Goal: Information Seeking & Learning: Learn about a topic

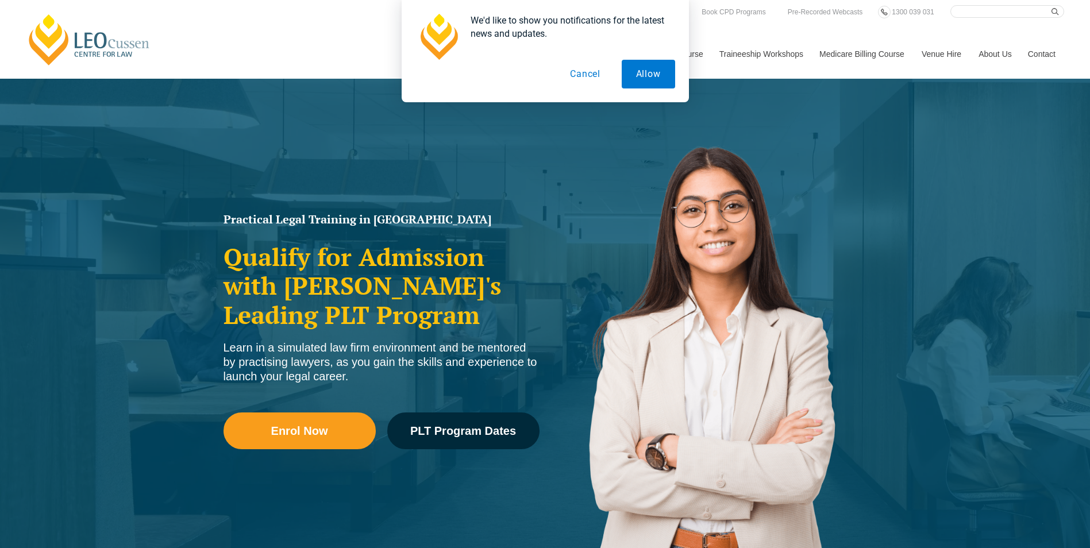
click at [601, 77] on button "Cancel" at bounding box center [585, 74] width 59 height 29
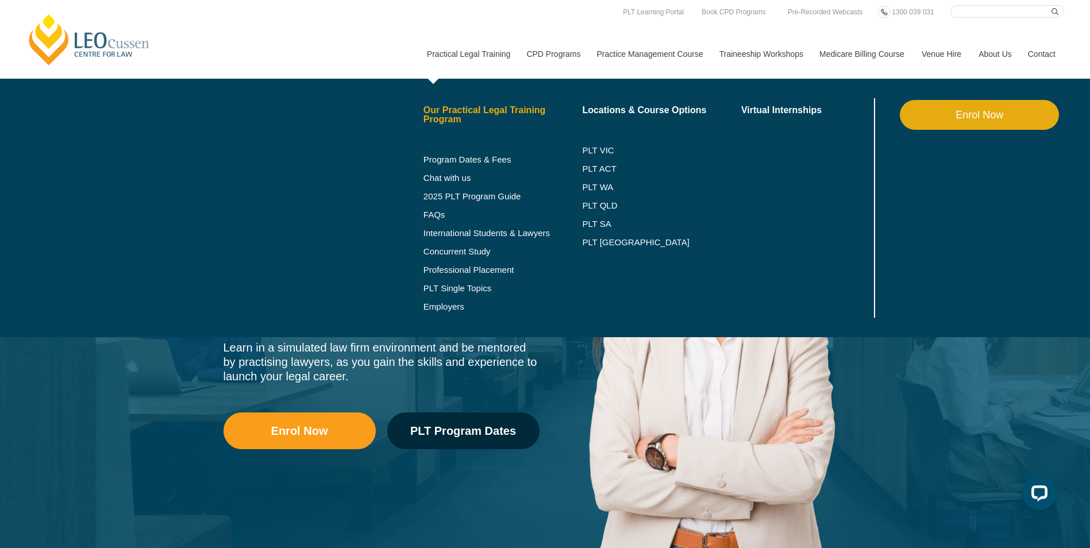
click at [478, 110] on link "Our Practical Legal Training Program" at bounding box center [503, 115] width 159 height 18
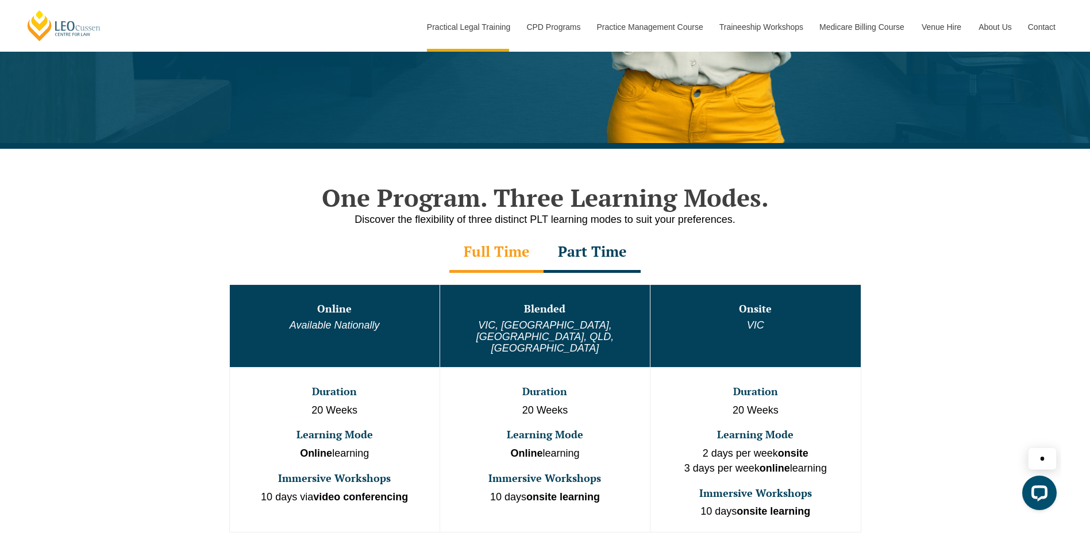
scroll to position [632, 0]
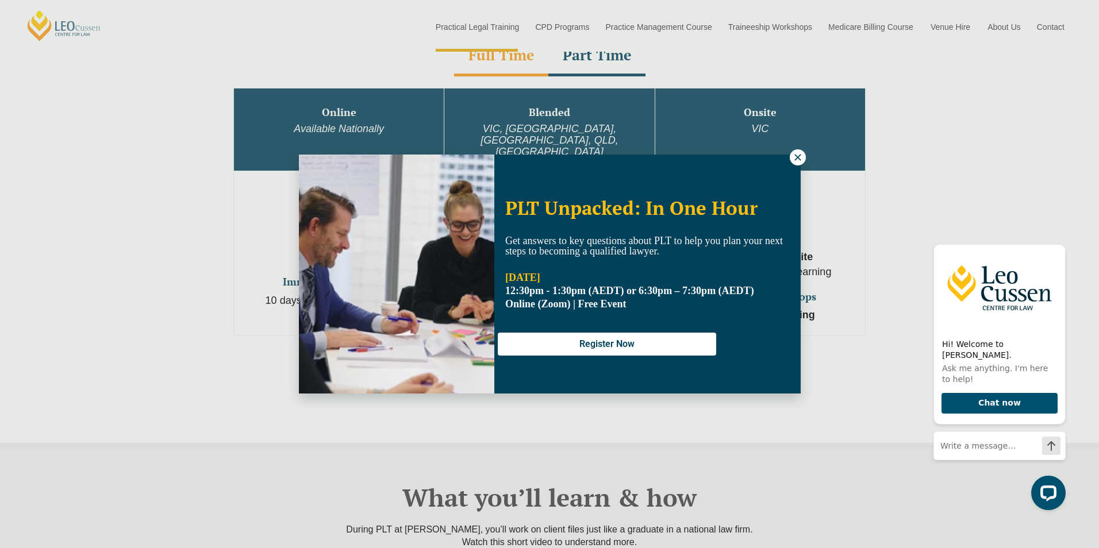
click at [789, 157] on div "PLT Unpacked: In One Hour Get answers to key questions about PLT to help you pl…" at bounding box center [550, 274] width 502 height 239
click at [793, 156] on icon at bounding box center [798, 157] width 10 height 10
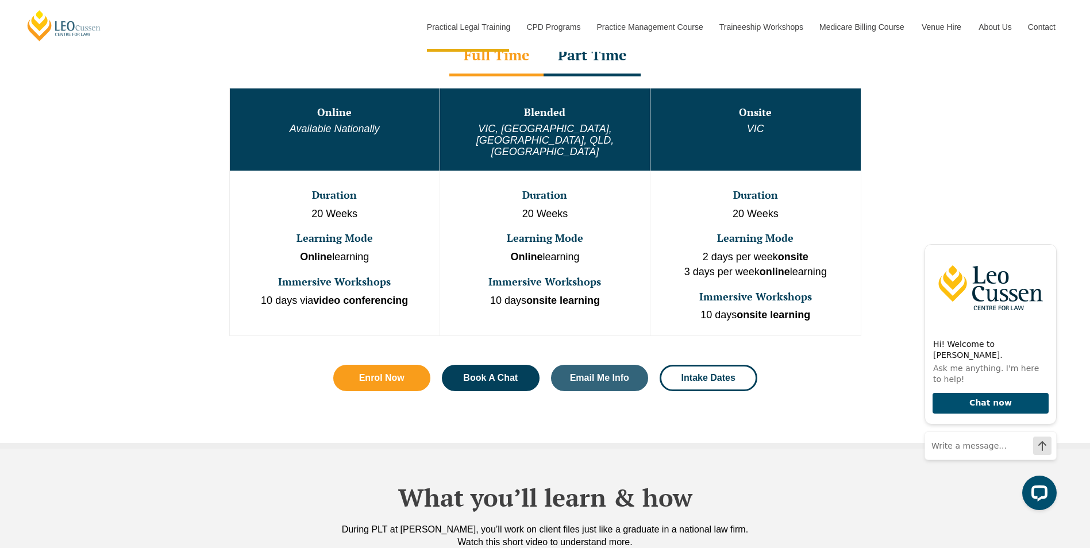
click at [480, 56] on div "Full Time" at bounding box center [497, 56] width 94 height 40
click at [589, 62] on div "Part Time" at bounding box center [592, 56] width 97 height 40
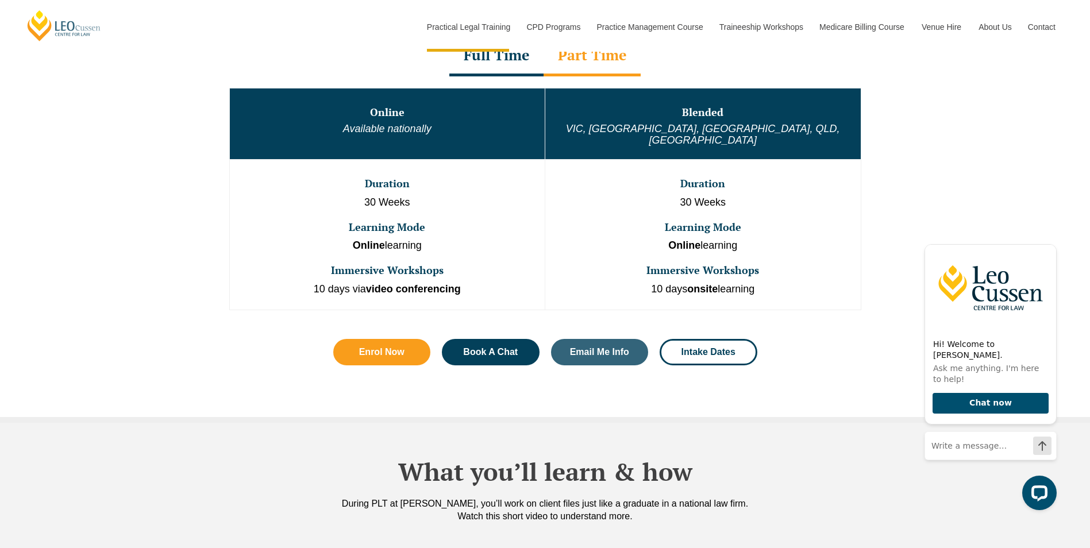
click at [495, 70] on div "Full Time" at bounding box center [497, 56] width 94 height 40
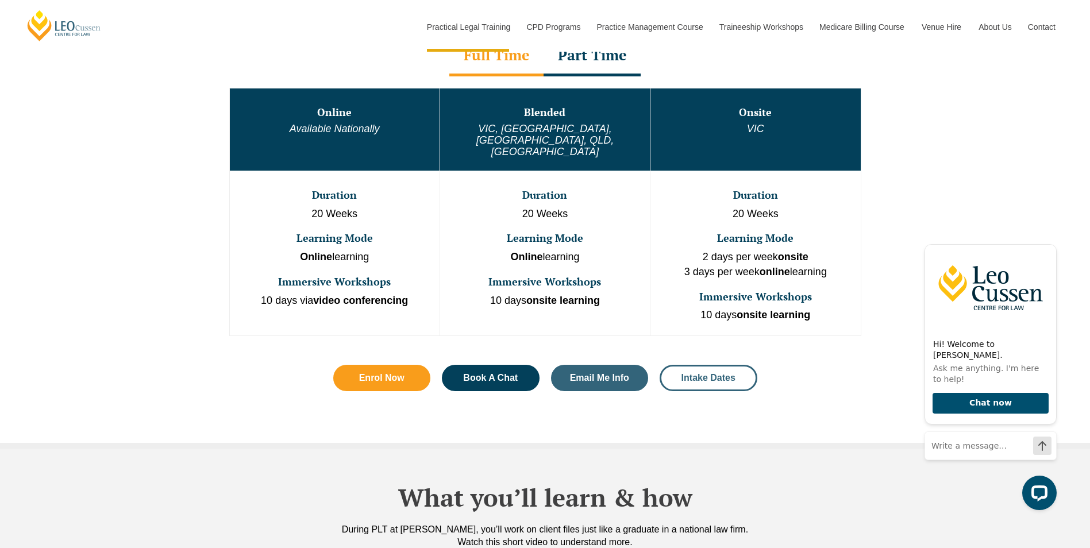
click at [712, 374] on span "Intake Dates" at bounding box center [709, 378] width 54 height 9
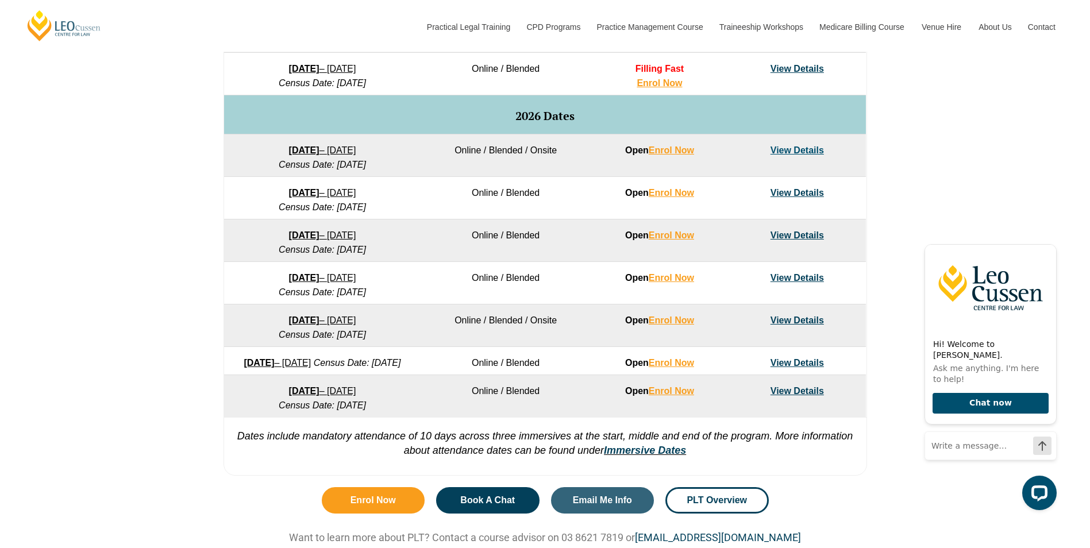
scroll to position [690, 0]
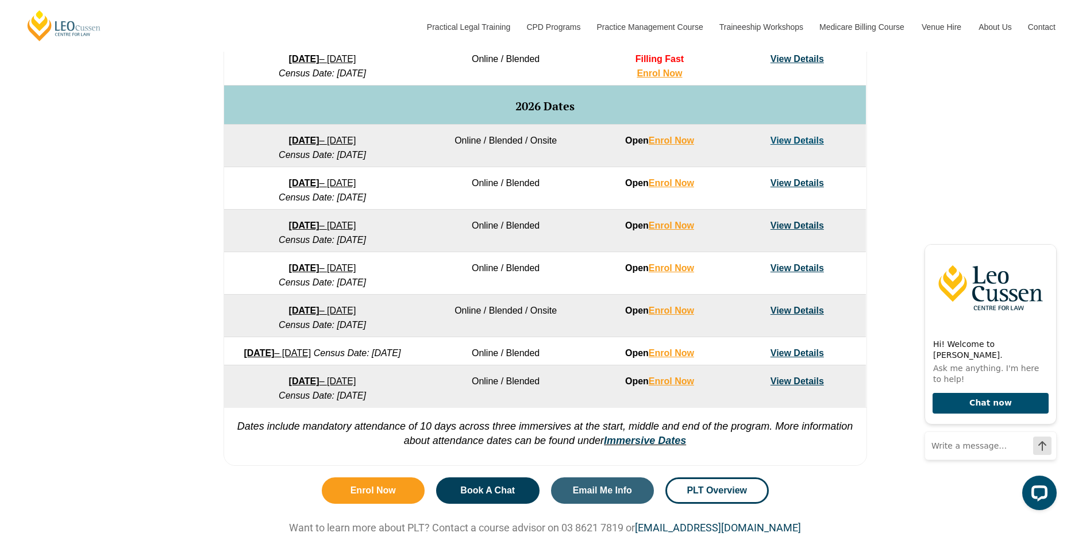
click at [795, 271] on link "View Details" at bounding box center [797, 268] width 53 height 10
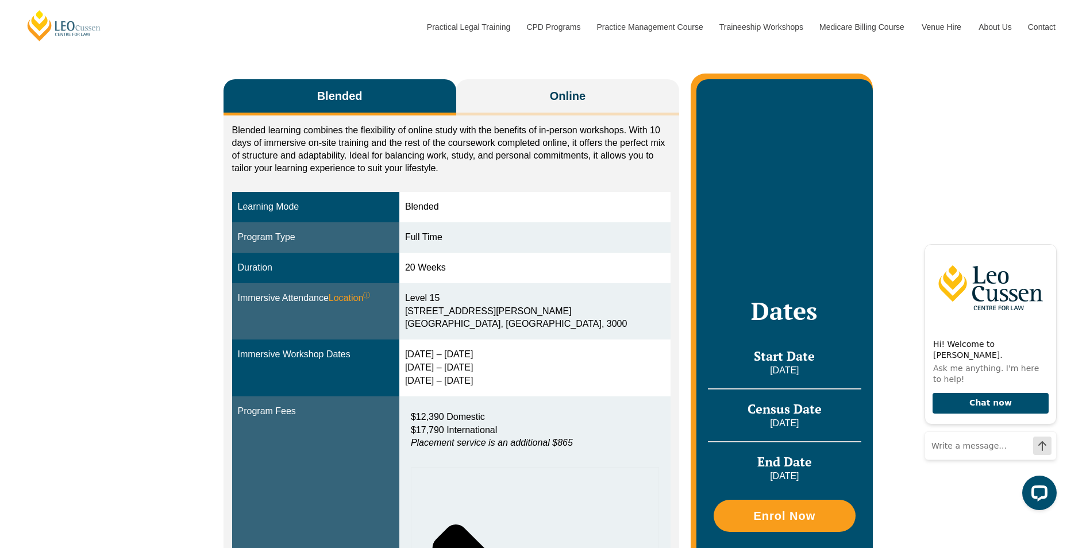
scroll to position [115, 0]
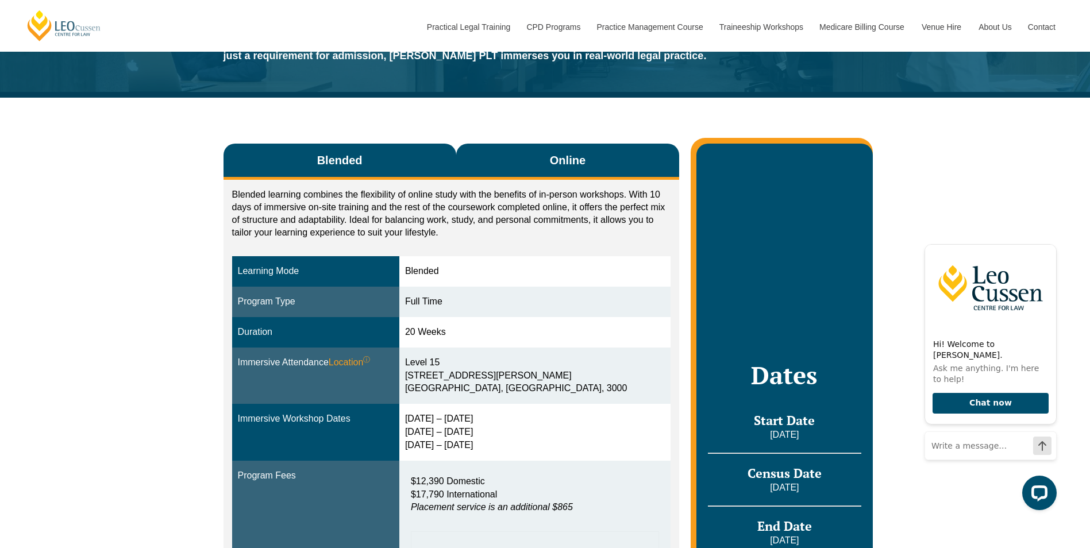
click at [609, 156] on button "Online" at bounding box center [568, 162] width 224 height 36
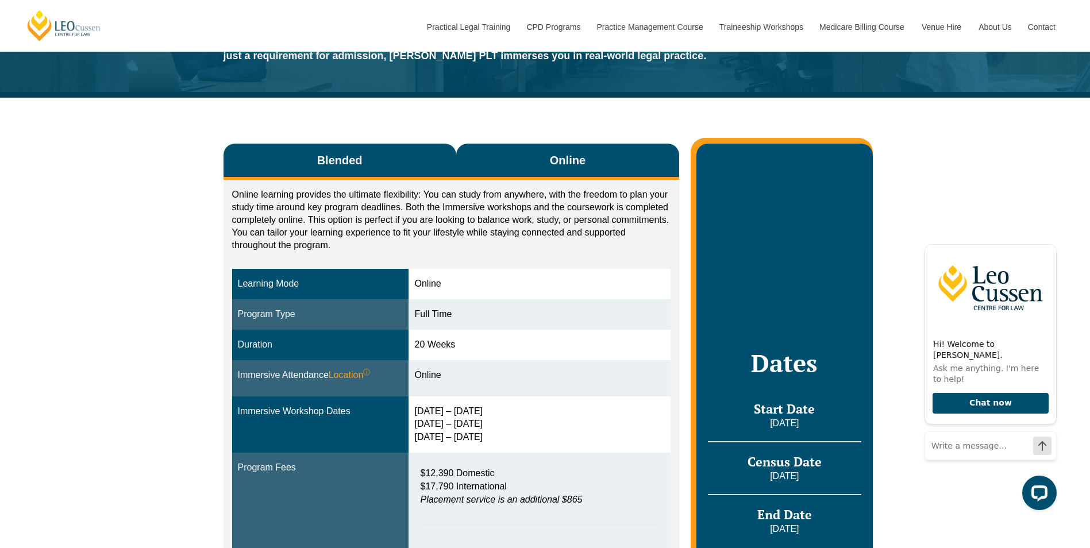
click at [417, 158] on button "Blended" at bounding box center [340, 162] width 233 height 36
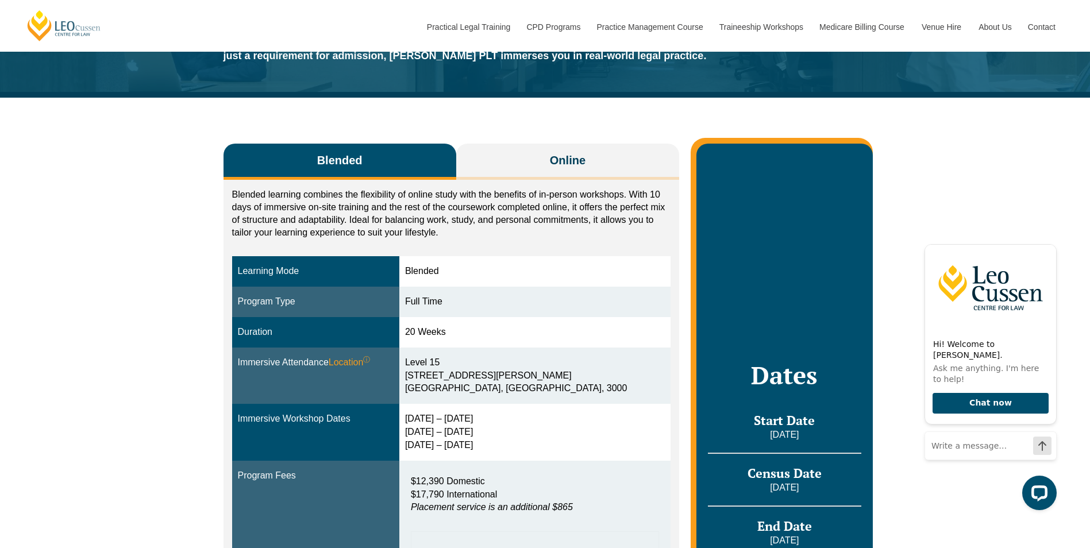
click at [418, 157] on button "Blended" at bounding box center [340, 162] width 233 height 36
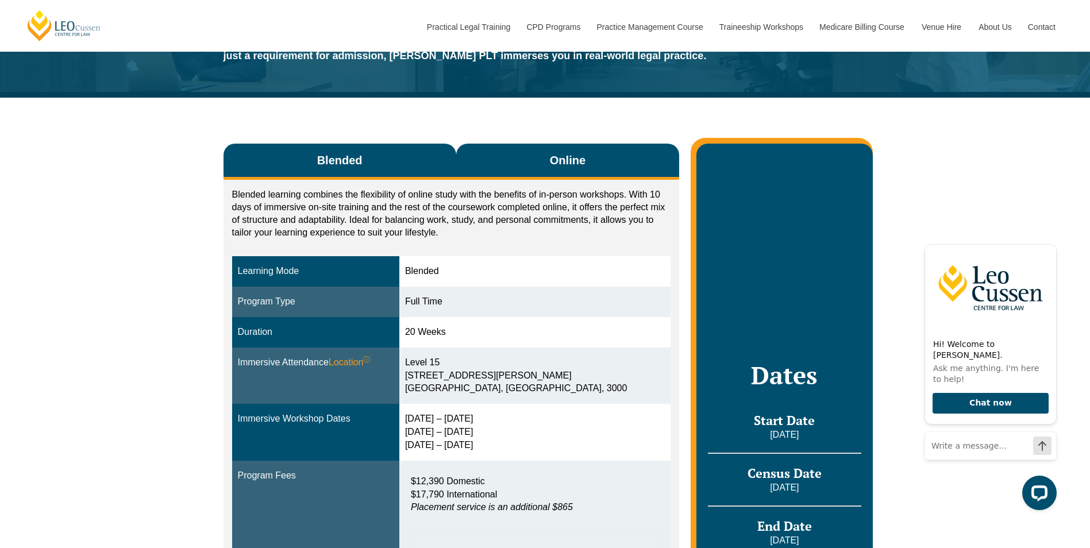
click at [479, 174] on button "Online" at bounding box center [568, 162] width 224 height 36
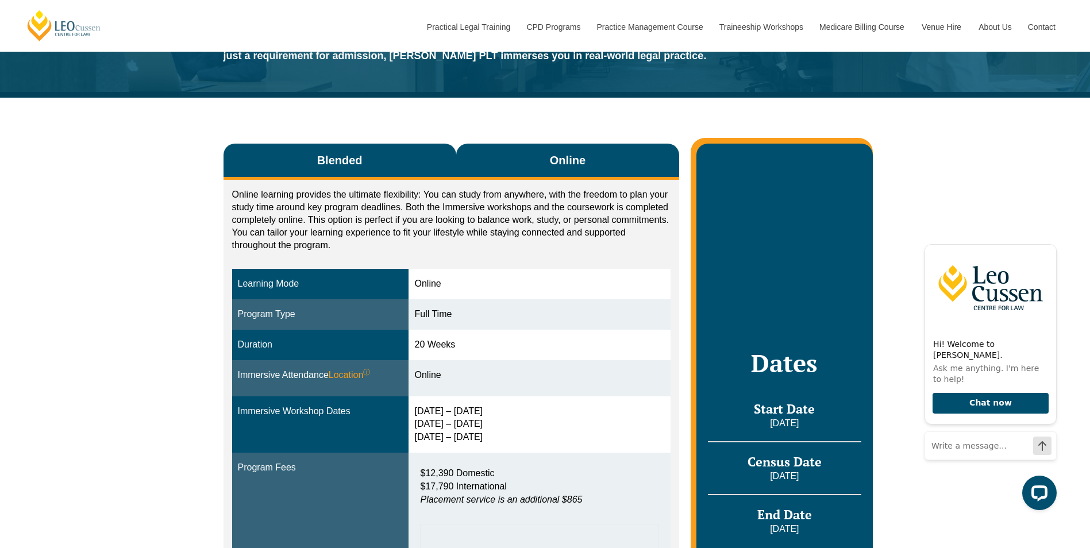
click at [421, 166] on button "Blended" at bounding box center [340, 162] width 233 height 36
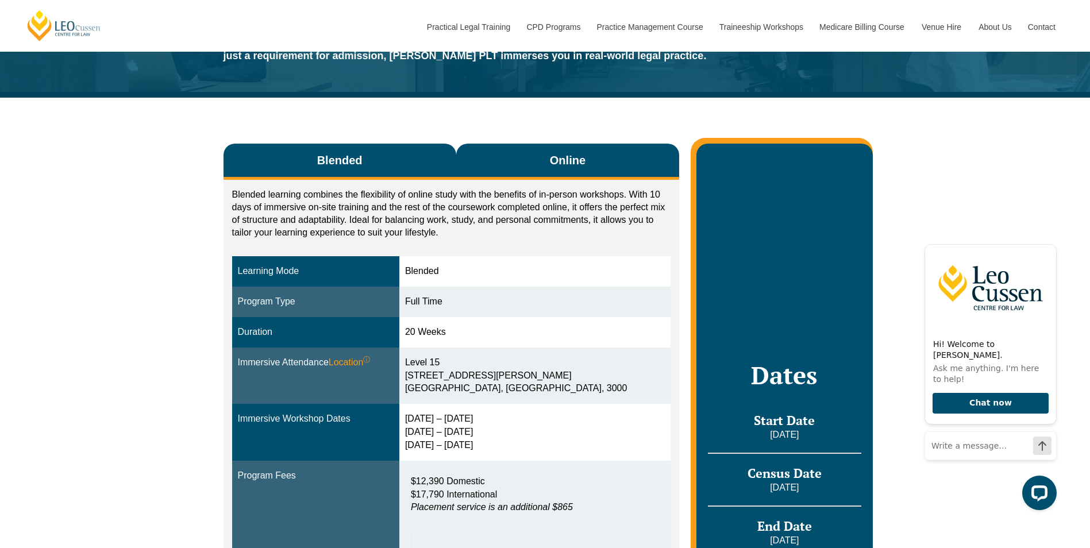
click at [539, 159] on button "Online" at bounding box center [568, 162] width 224 height 36
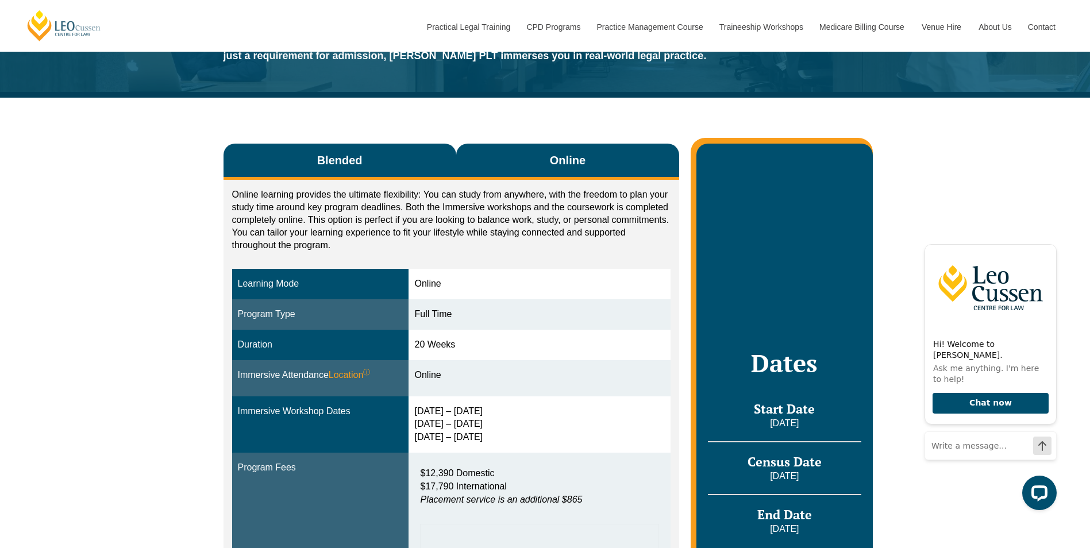
click at [437, 147] on button "Blended" at bounding box center [340, 162] width 233 height 36
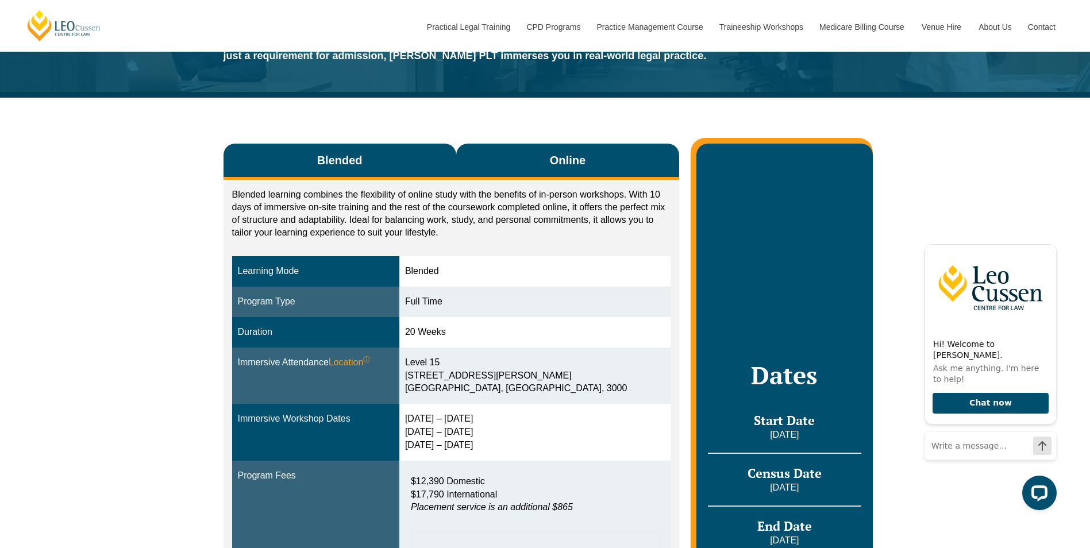
click at [572, 157] on span "Online" at bounding box center [568, 160] width 36 height 16
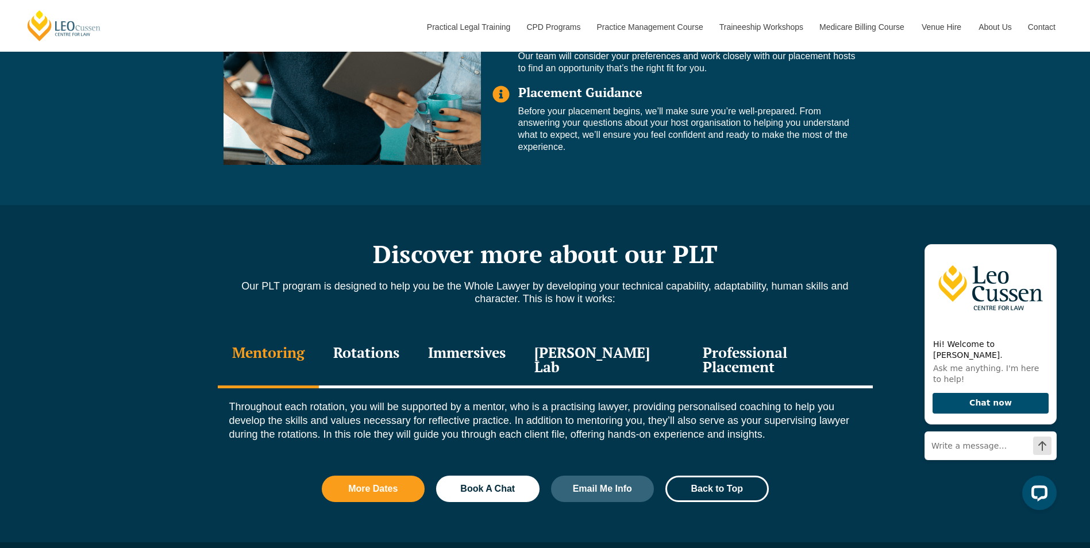
scroll to position [1380, 0]
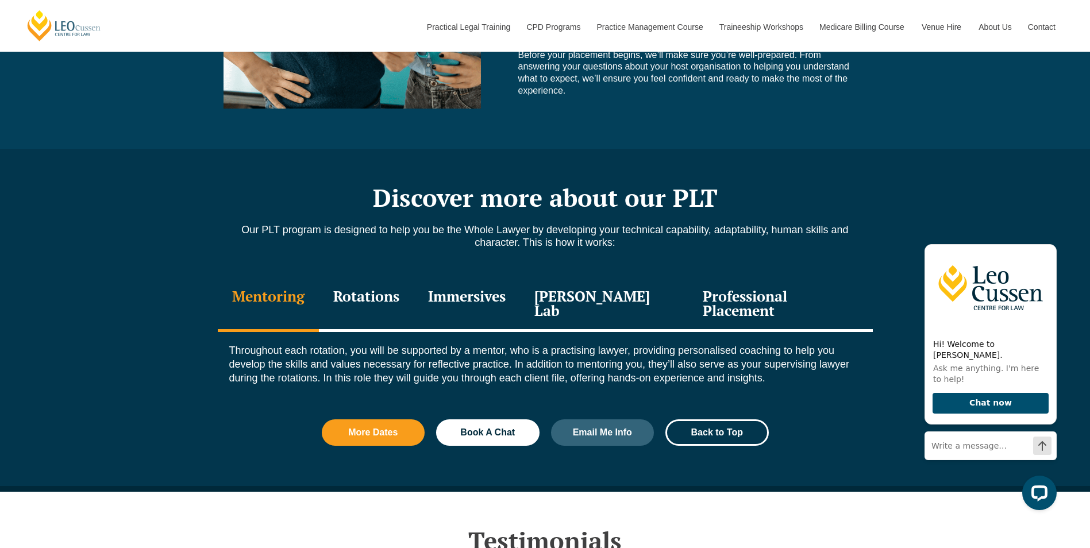
click at [397, 291] on div "Rotations" at bounding box center [366, 305] width 95 height 55
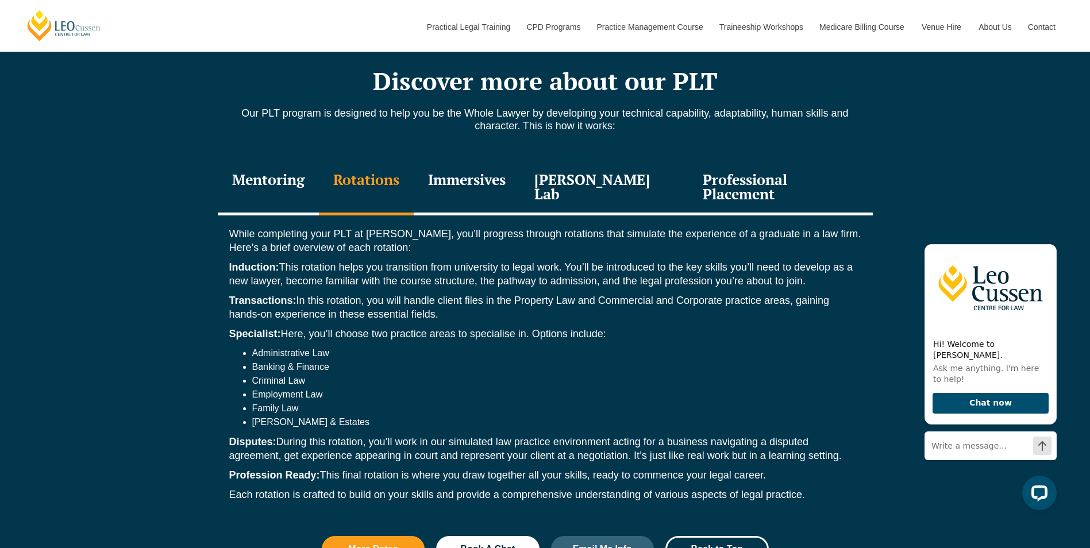
scroll to position [1495, 0]
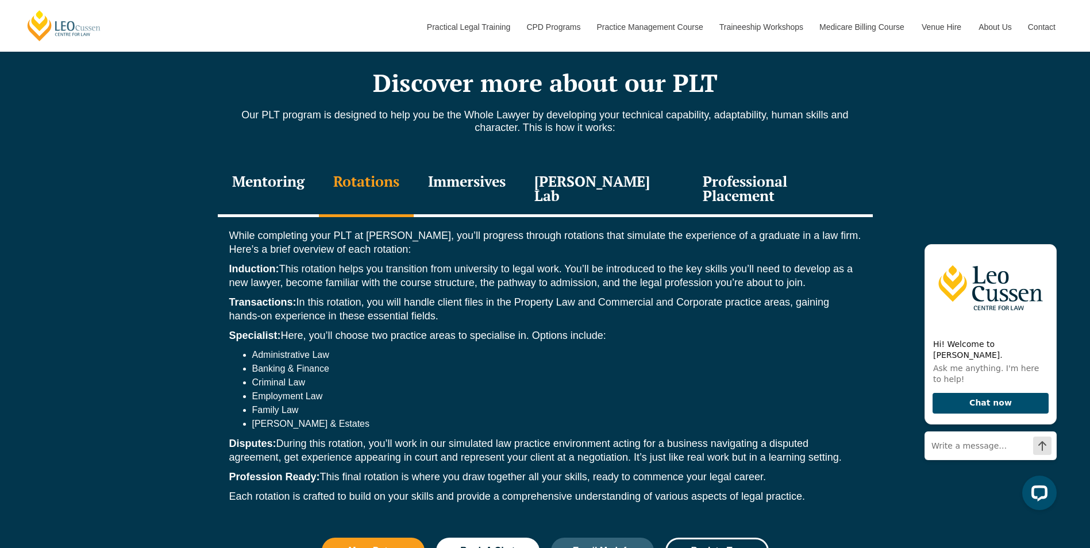
click at [467, 182] on div "Immersives" at bounding box center [467, 190] width 106 height 55
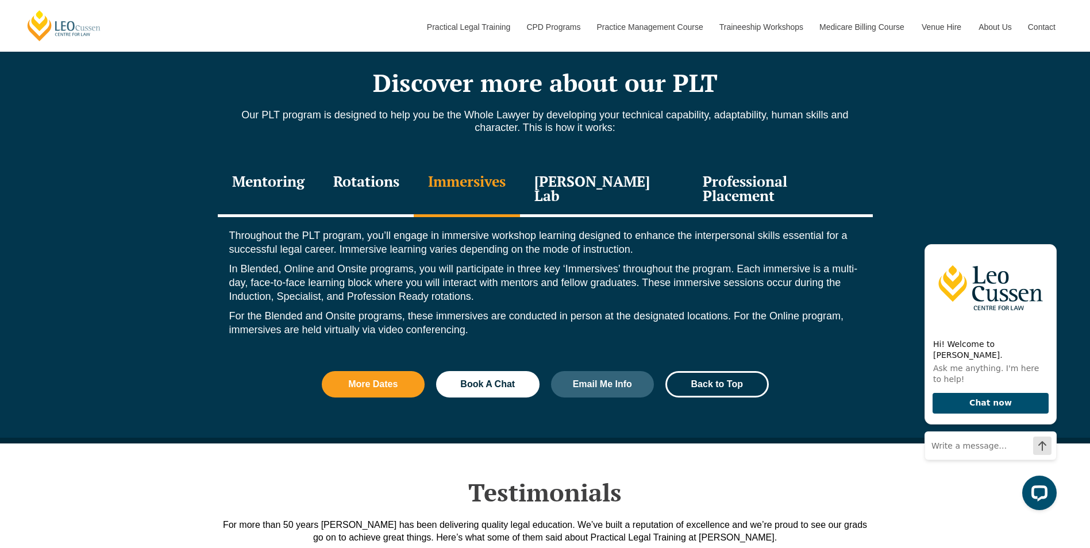
click at [593, 182] on div "Leo Justice Lab" at bounding box center [604, 190] width 169 height 55
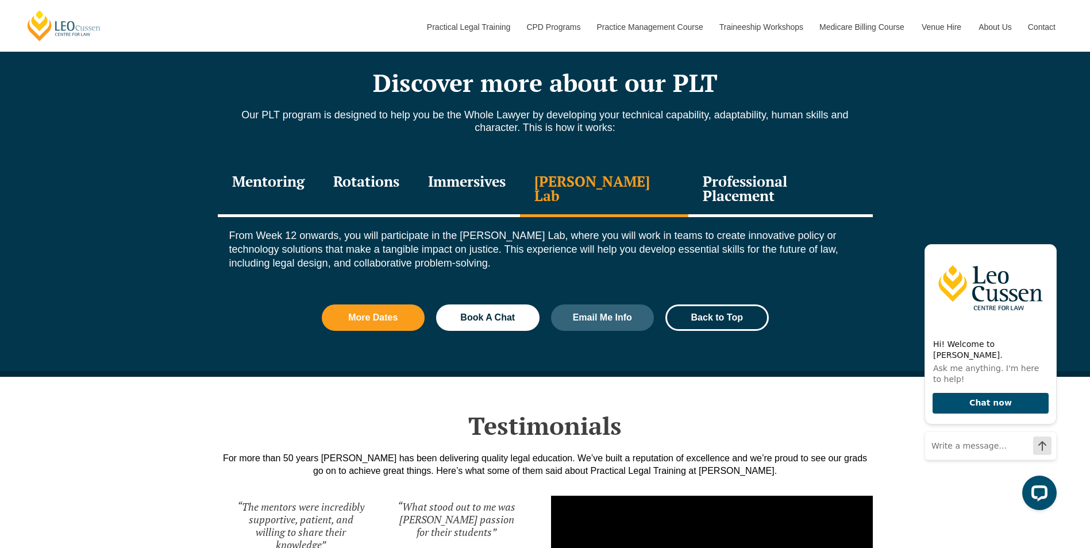
click at [760, 177] on div "Professional Placement" at bounding box center [781, 190] width 184 height 55
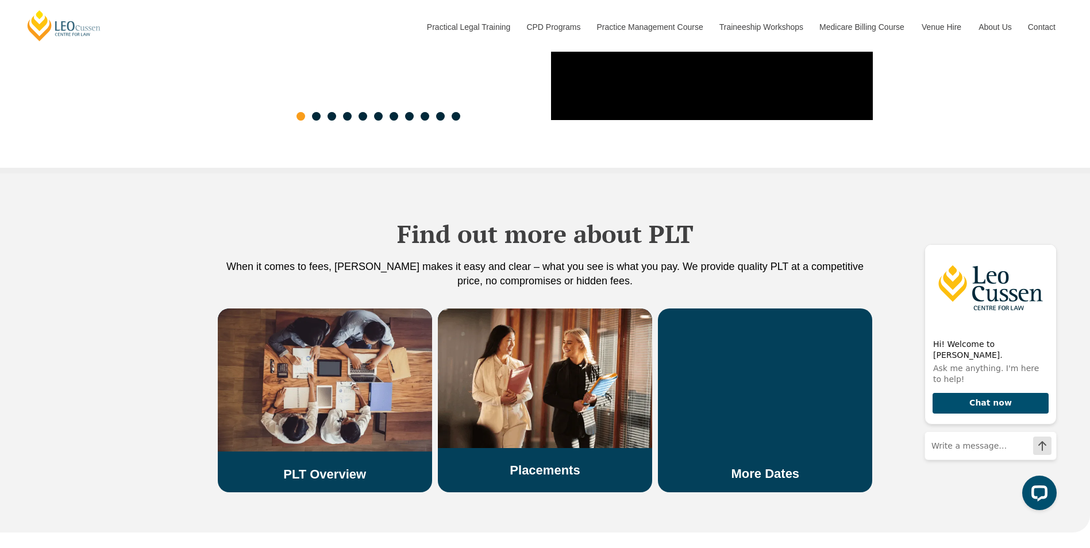
scroll to position [2127, 0]
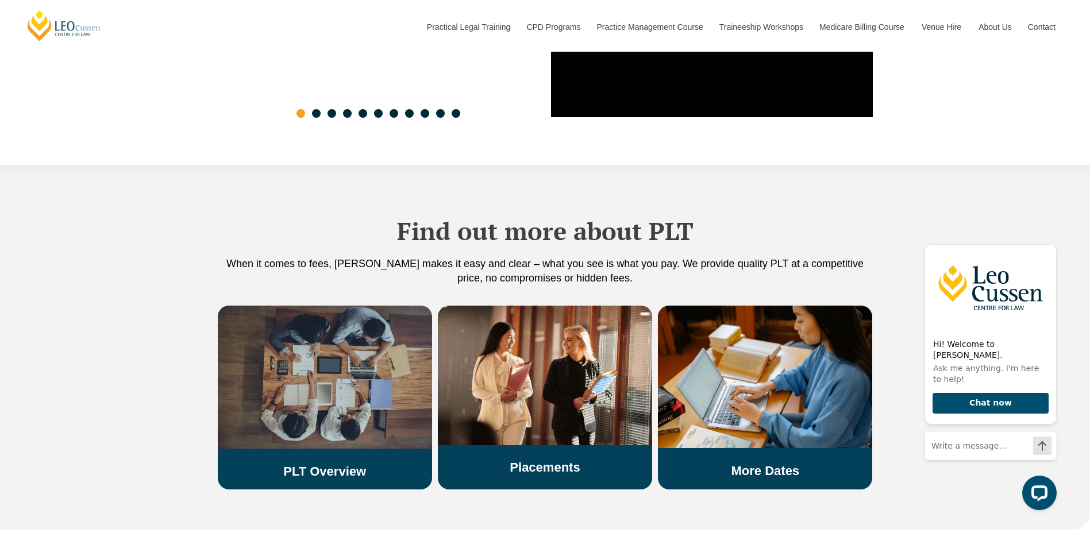
click at [281, 376] on img at bounding box center [325, 377] width 214 height 143
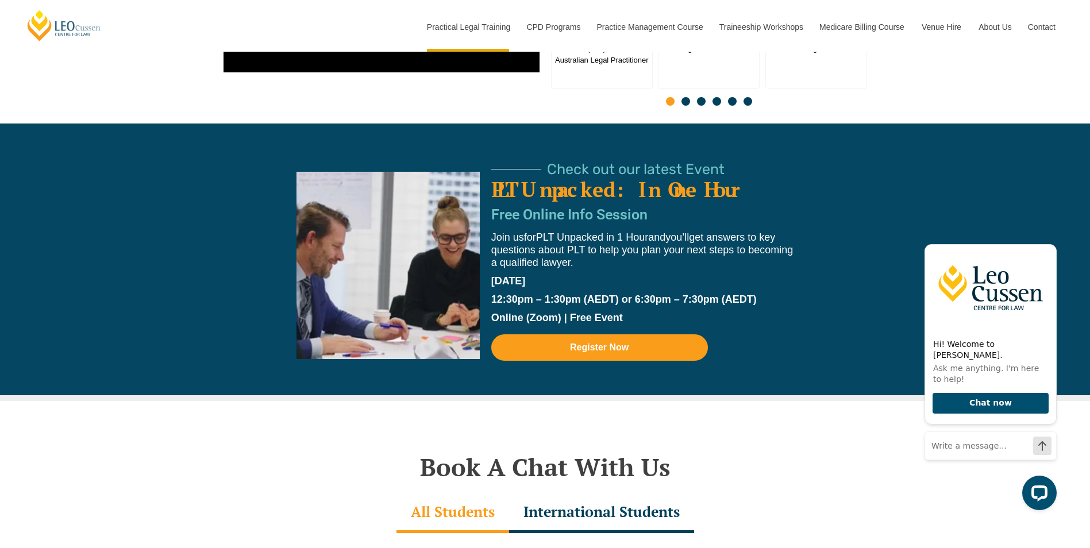
scroll to position [3161, 0]
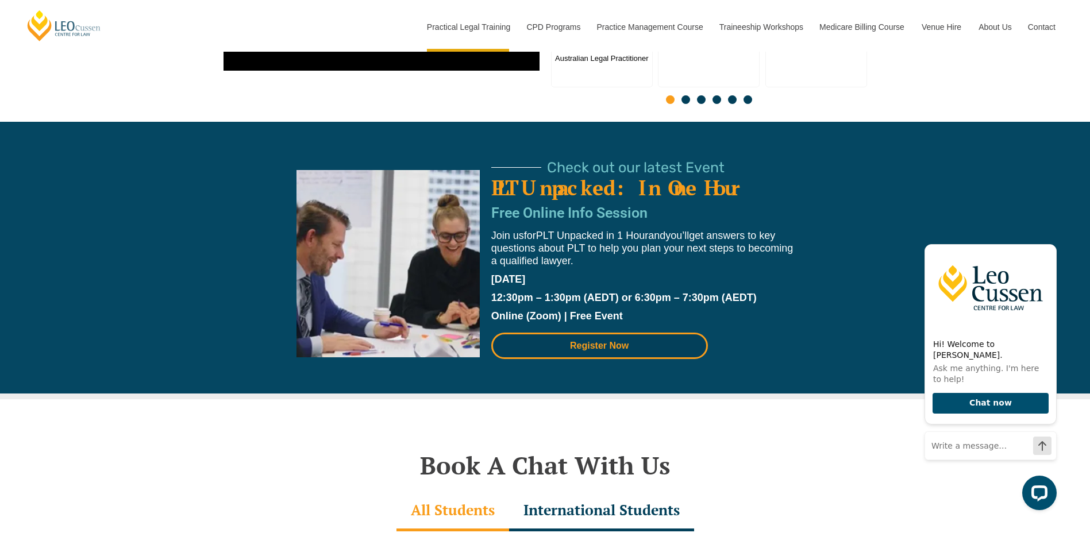
click at [523, 341] on span "Register Now" at bounding box center [600, 345] width 186 height 9
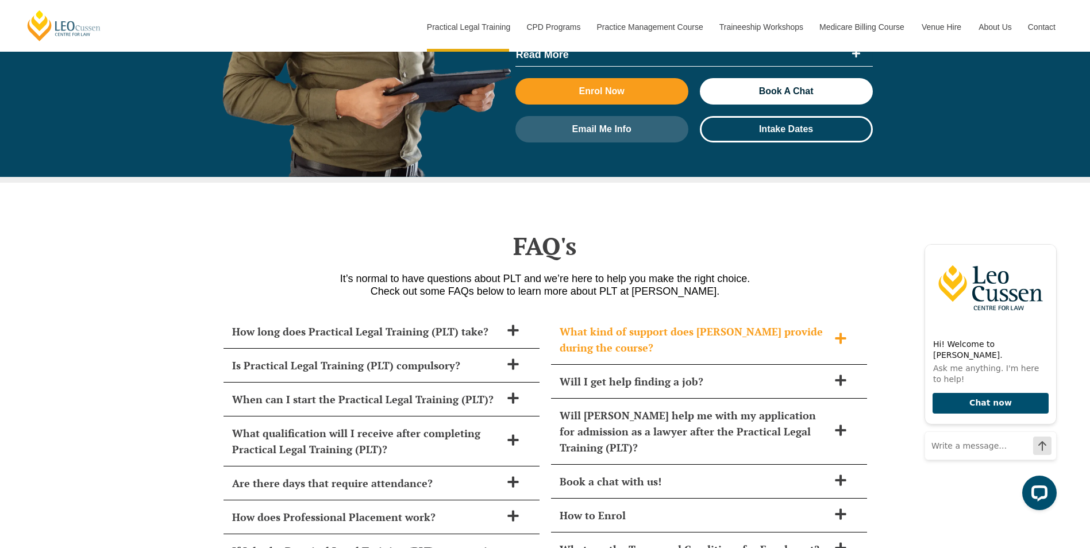
scroll to position [4943, 0]
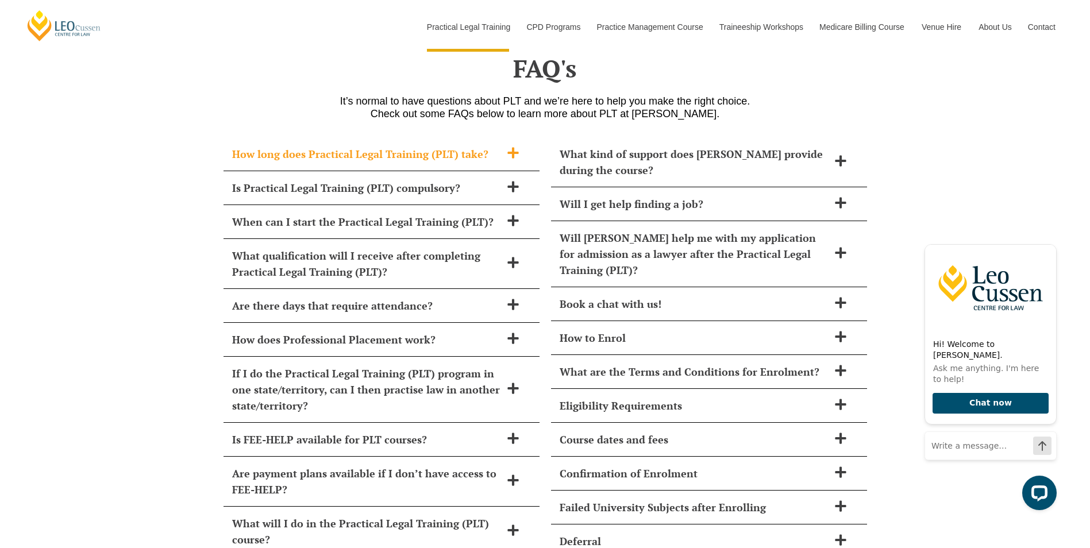
click at [472, 137] on div "How long does Practical Legal Training (PLT) take?" at bounding box center [382, 154] width 316 height 34
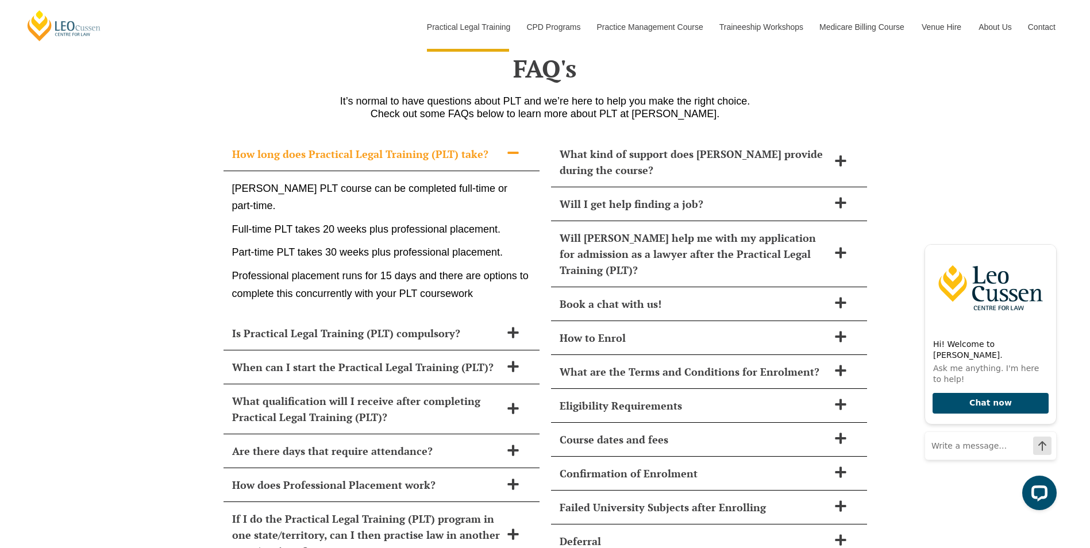
click at [487, 146] on h2 "How long does Practical Legal Training (PLT) take?" at bounding box center [366, 154] width 269 height 16
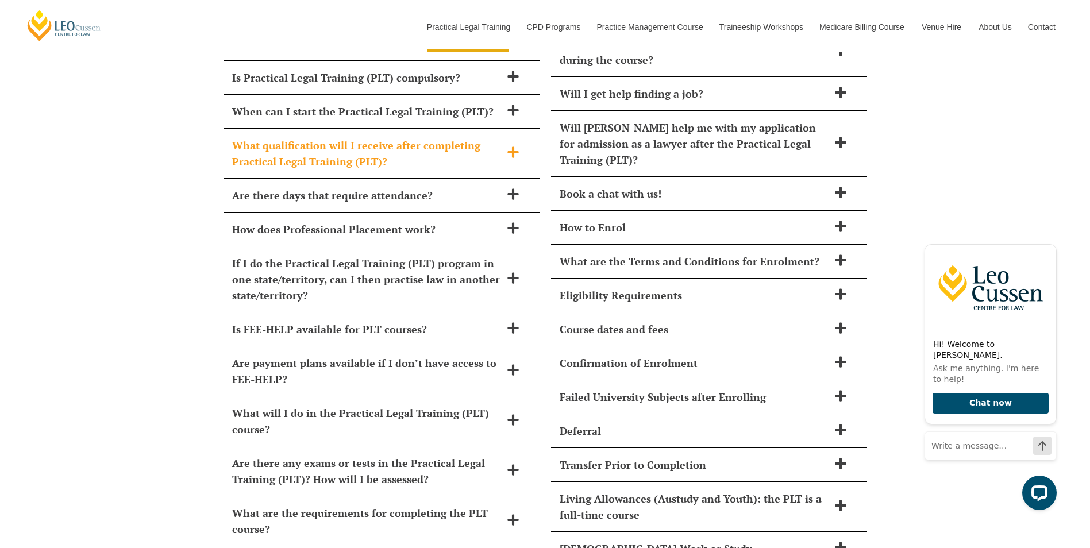
scroll to position [5058, 0]
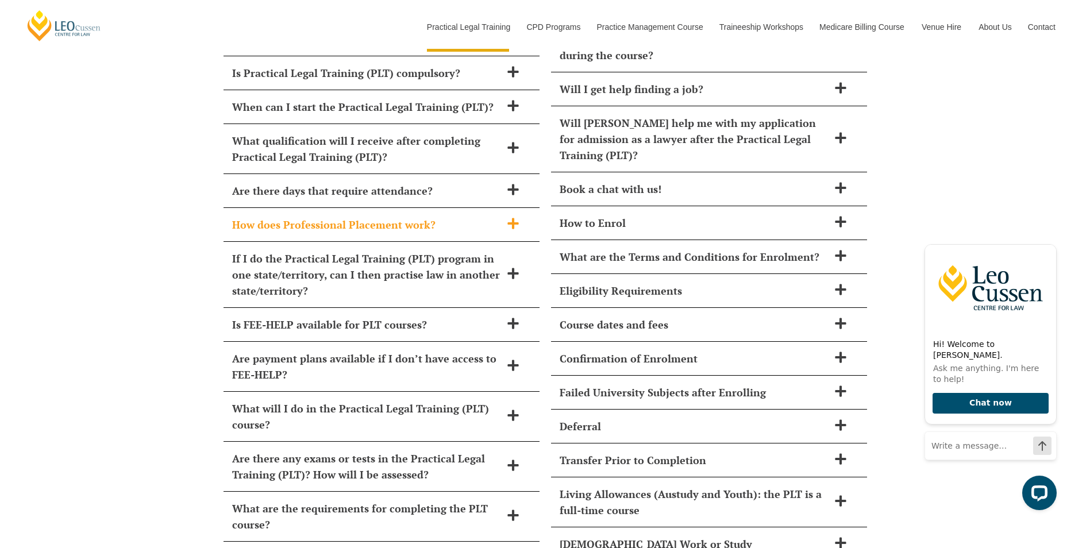
click at [343, 217] on h2 "How does Professional Placement work?" at bounding box center [366, 225] width 269 height 16
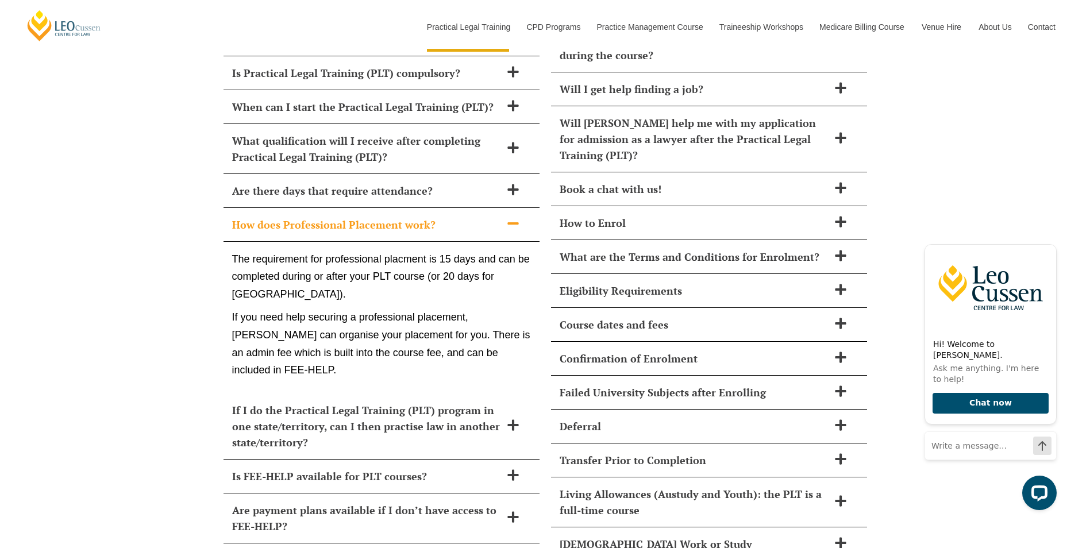
click at [343, 217] on h2 "How does Professional Placement work?" at bounding box center [366, 225] width 269 height 16
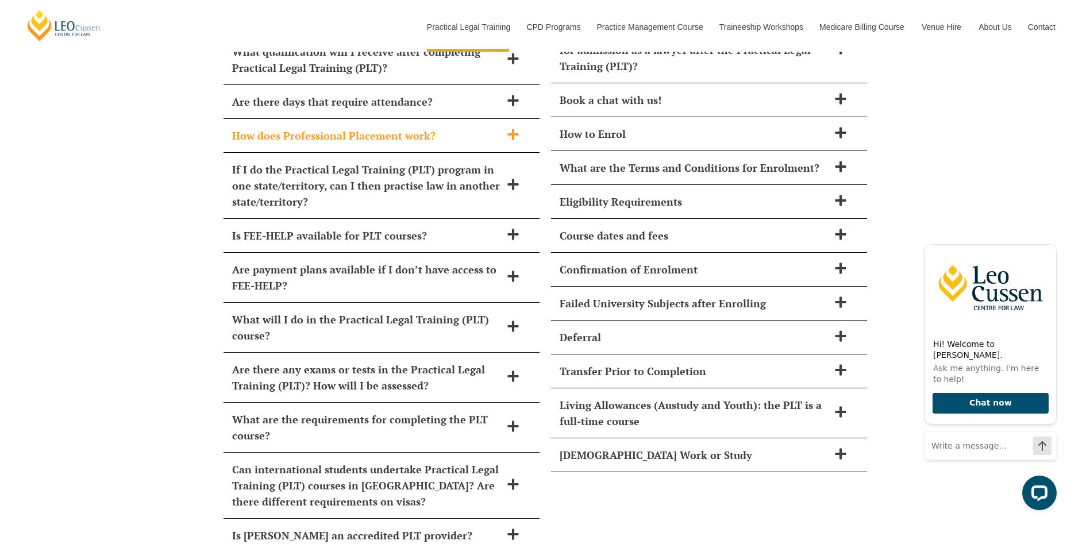
scroll to position [5173, 0]
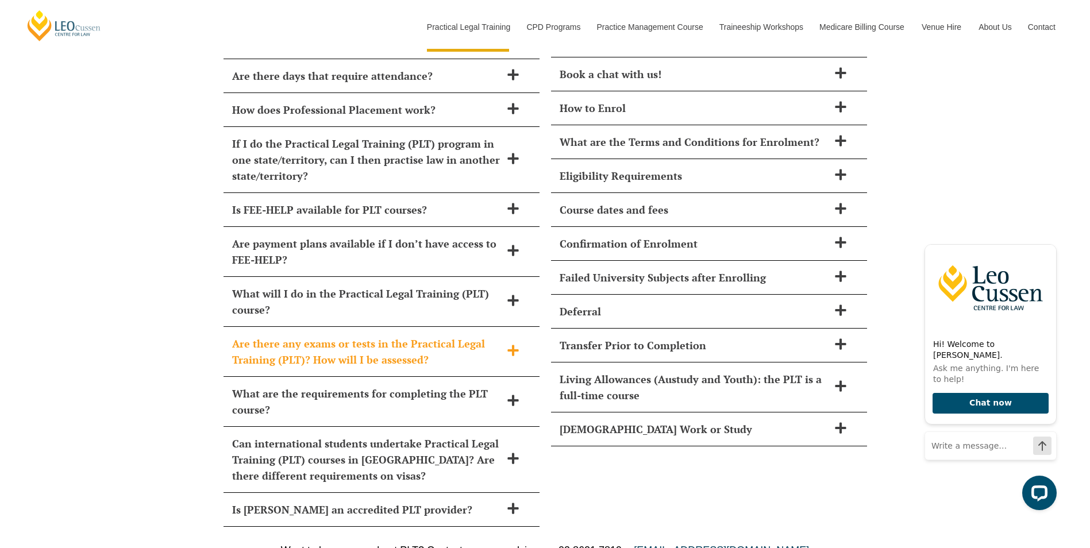
click at [377, 327] on div "Are there any exams or tests in the Practical Legal Training (PLT)? How will I …" at bounding box center [382, 352] width 316 height 50
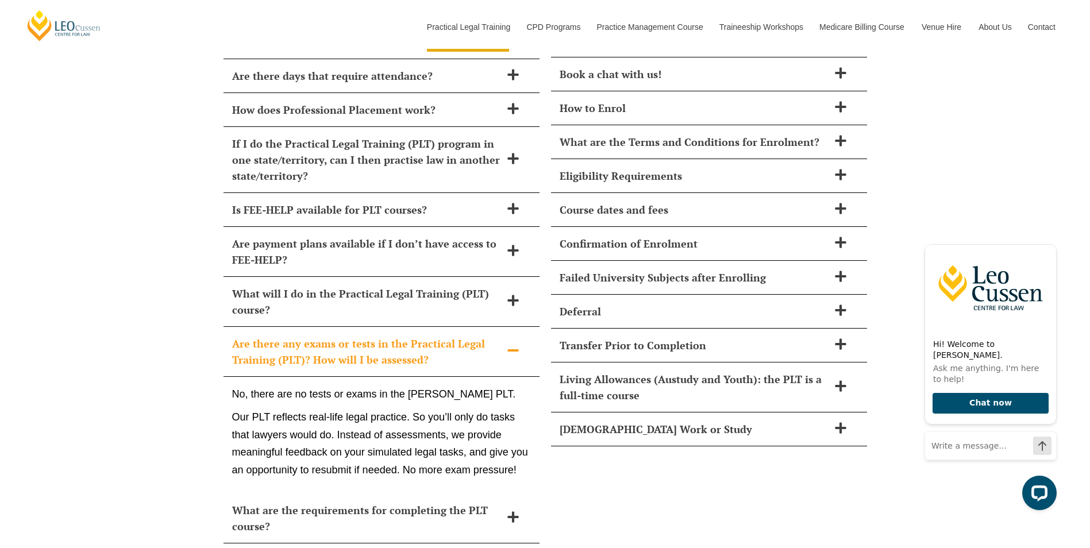
click at [371, 336] on h2 "Are there any exams or tests in the Practical Legal Training (PLT)? How will I …" at bounding box center [366, 352] width 269 height 32
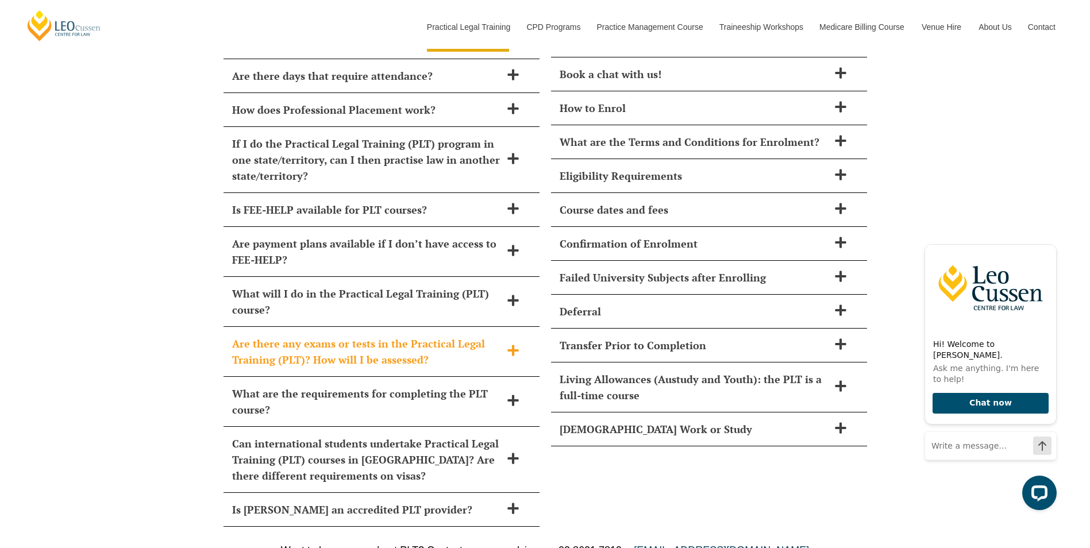
click at [371, 336] on h2 "Are there any exams or tests in the Practical Legal Training (PLT)? How will I …" at bounding box center [366, 352] width 269 height 32
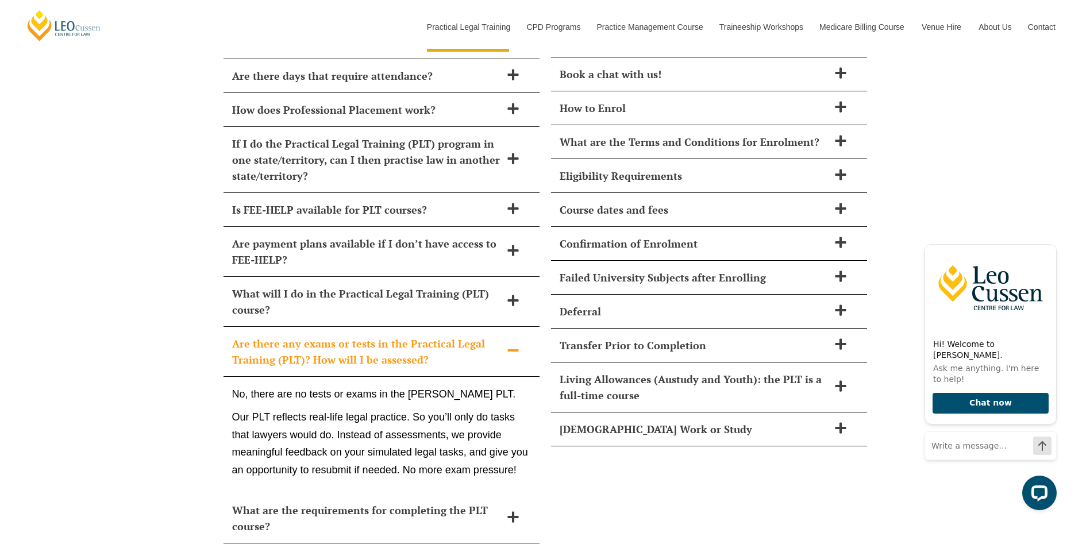
click at [371, 336] on h2 "Are there any exams or tests in the Practical Legal Training (PLT)? How will I …" at bounding box center [366, 352] width 269 height 32
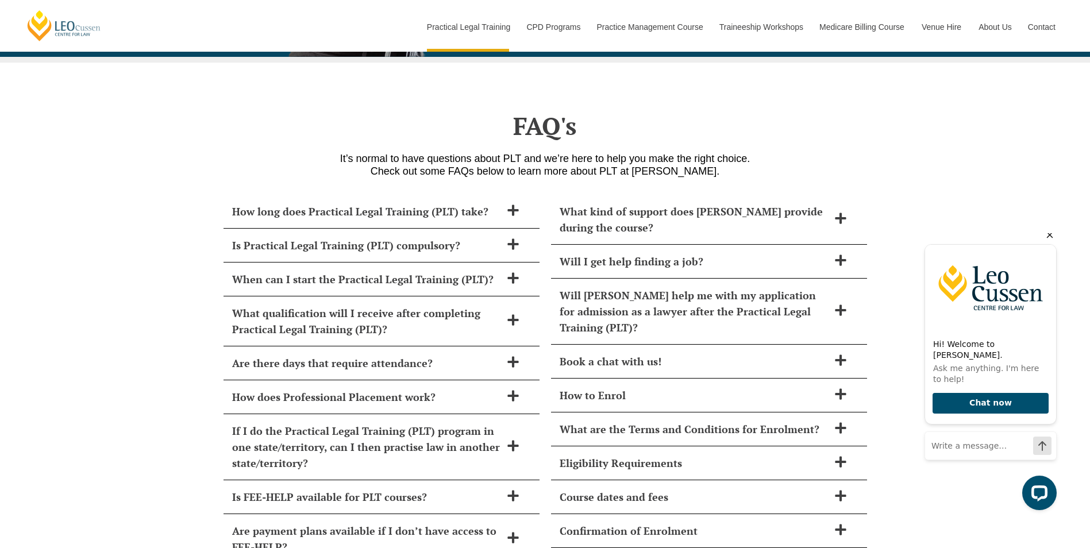
scroll to position [4943, 0]
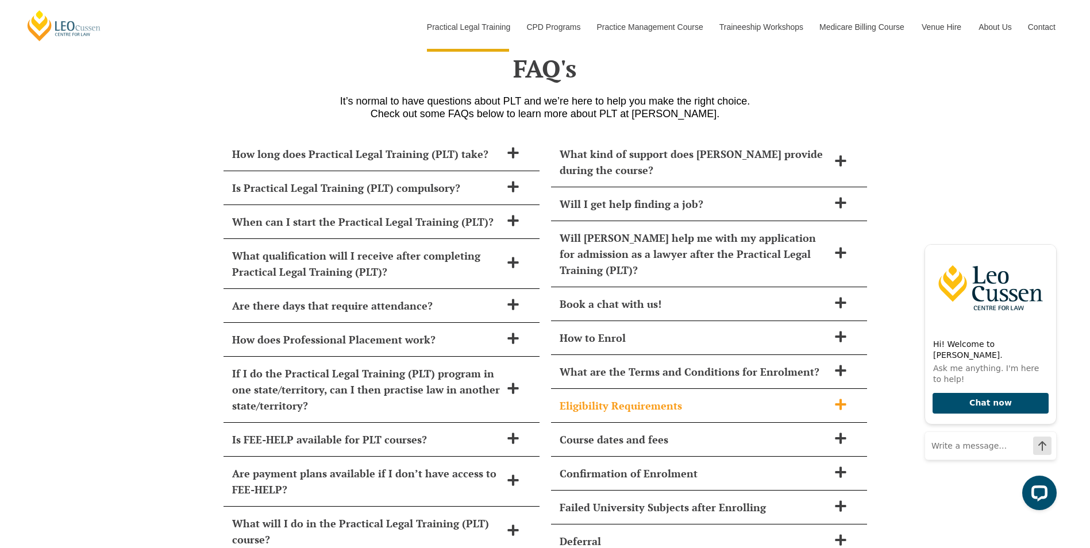
click at [667, 398] on h2 "Eligibility Requirements" at bounding box center [694, 406] width 269 height 16
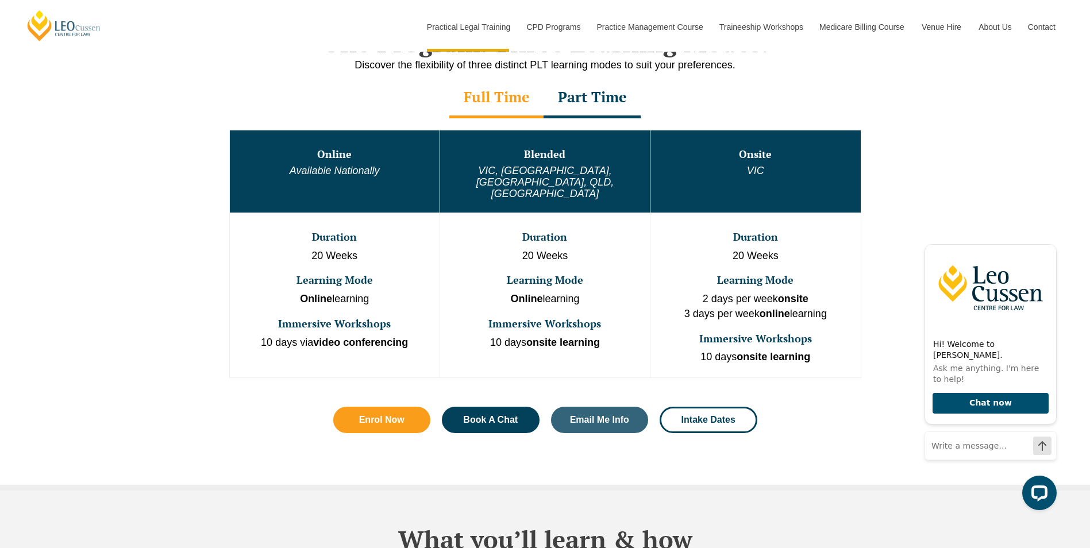
scroll to position [460, 0]
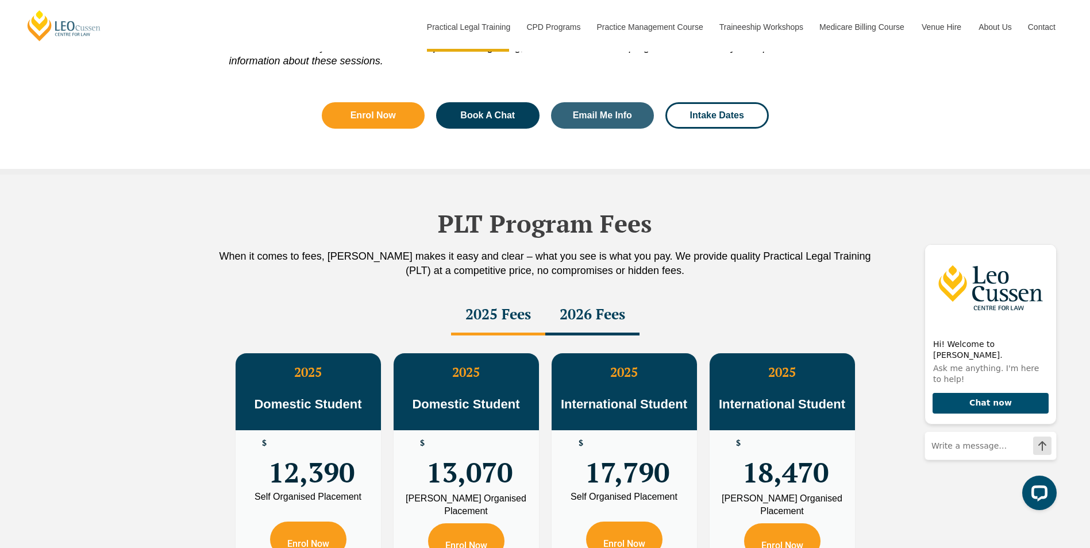
scroll to position [1954, 0]
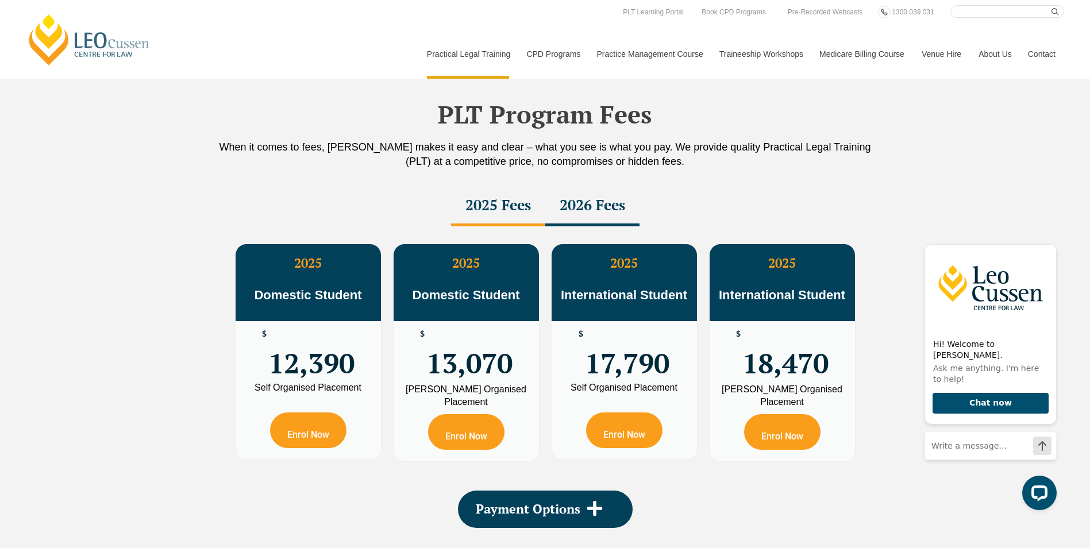
click at [550, 28] on nav "Practical Legal Training Our Practical Legal Training Program Program Dates & F…" at bounding box center [741, 48] width 646 height 61
